Goal: Check status: Check status

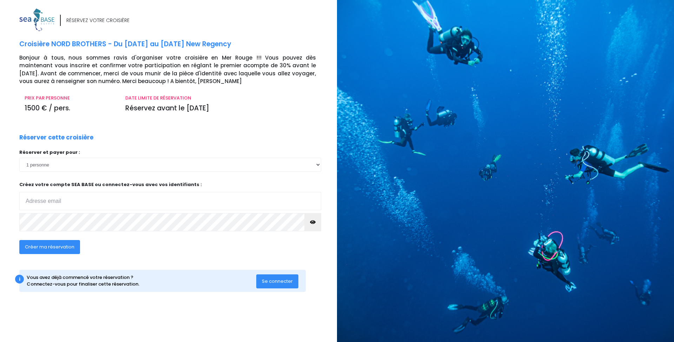
type input "[EMAIL_ADDRESS][DOMAIN_NAME]"
click at [280, 282] on span "Se connecter" at bounding box center [277, 281] width 31 height 7
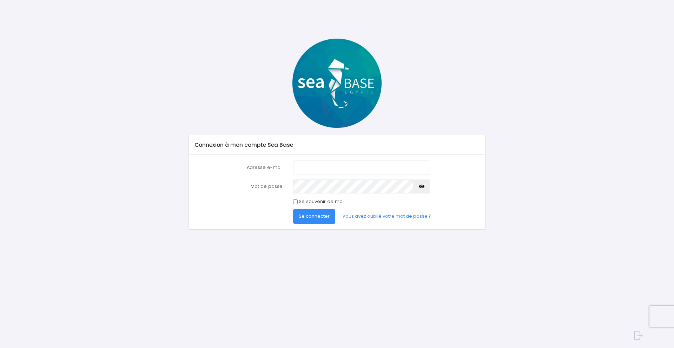
type input "rojusami@gmail.com"
click at [315, 212] on button "Se connecter" at bounding box center [314, 216] width 42 height 14
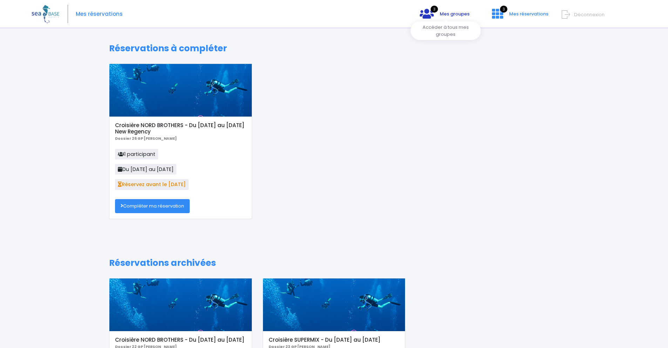
click at [452, 14] on span "Mes groupes" at bounding box center [455, 14] width 30 height 7
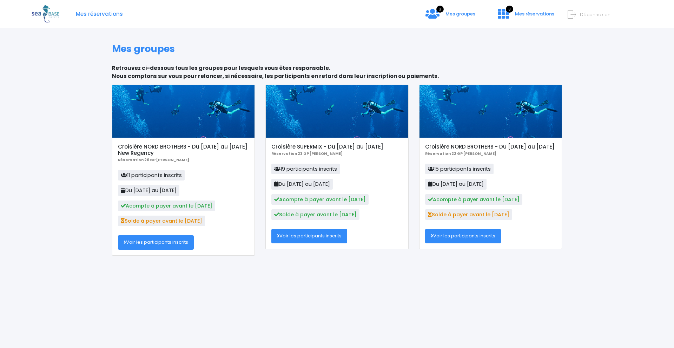
click at [164, 239] on link "Voir les participants inscrits" at bounding box center [156, 242] width 76 height 14
